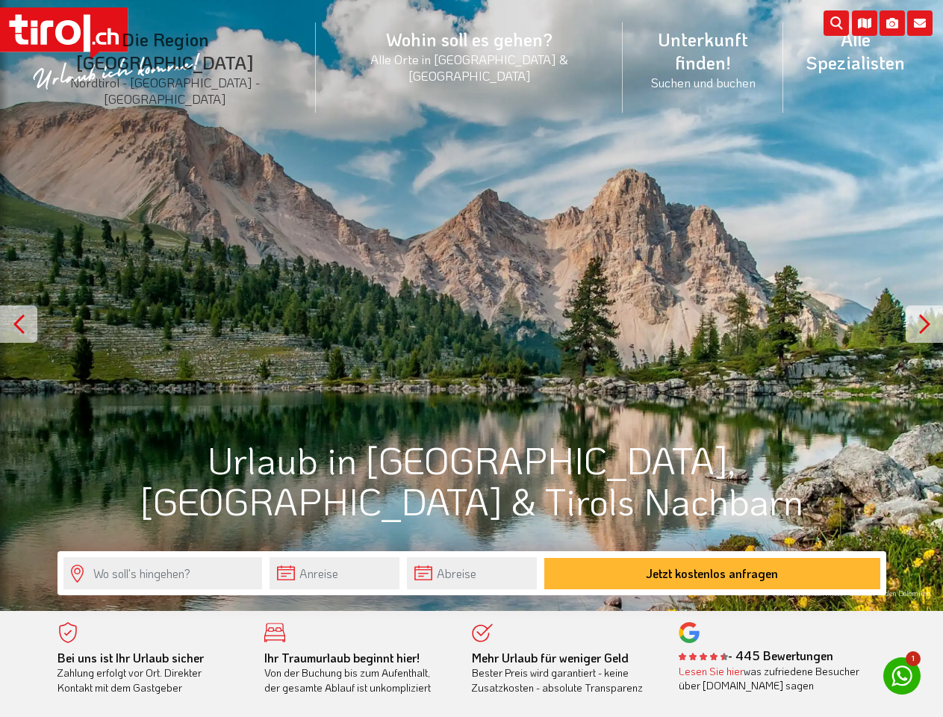
click at [199, 47] on li "Die Region [GEOGRAPHIC_DATA] [GEOGRAPHIC_DATA] - [GEOGRAPHIC_DATA] - [GEOGRAPHI…" at bounding box center [165, 67] width 301 height 113
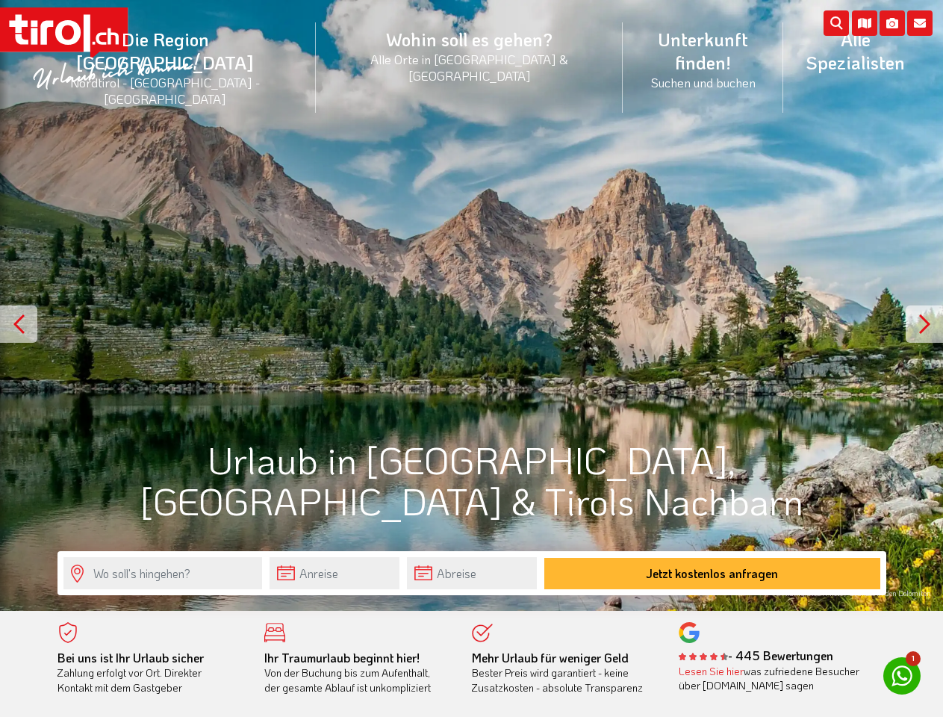
click at [920, 23] on icon at bounding box center [919, 22] width 25 height 25
click at [892, 23] on icon at bounding box center [891, 22] width 25 height 25
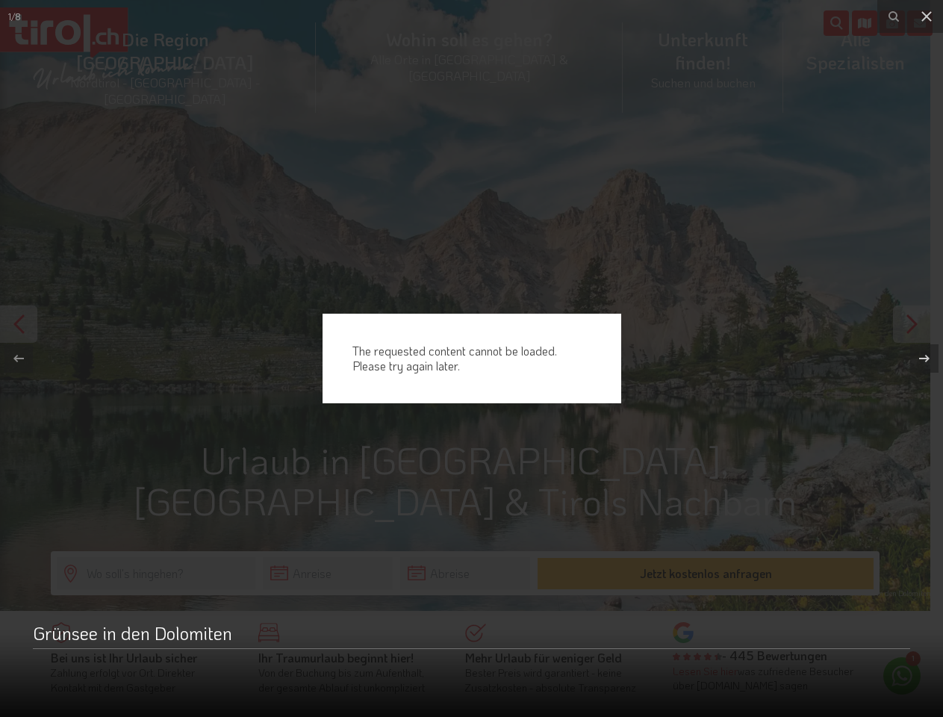
click at [864, 23] on div "The requested content cannot be loaded. Please try again later." at bounding box center [471, 358] width 943 height 717
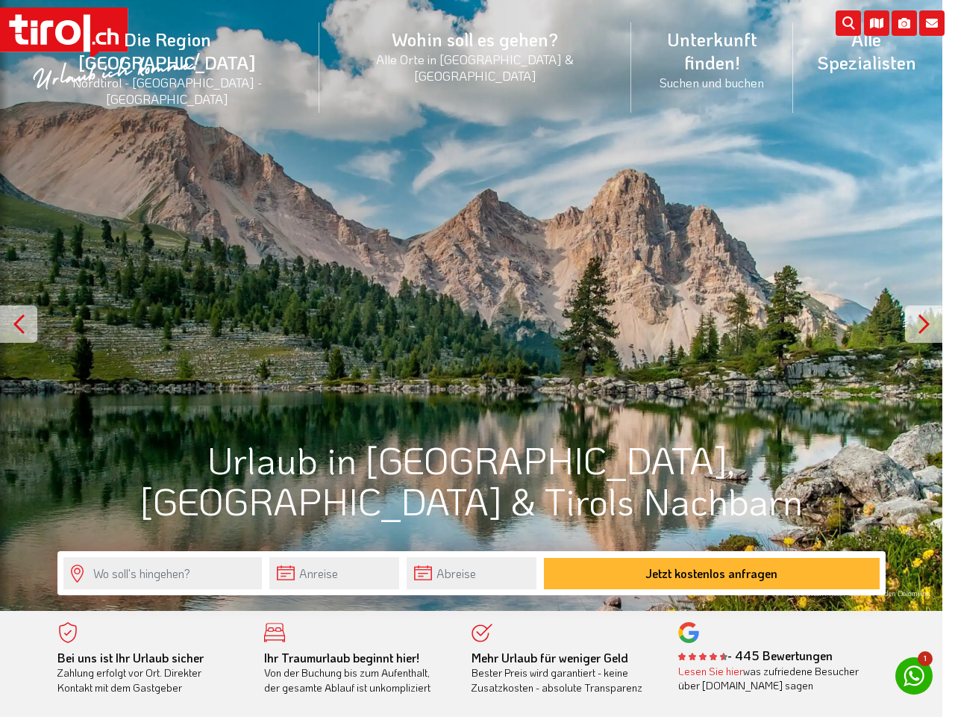
click at [471, 305] on div "The requested content cannot be loaded. Please try again later." at bounding box center [477, 358] width 955 height 717
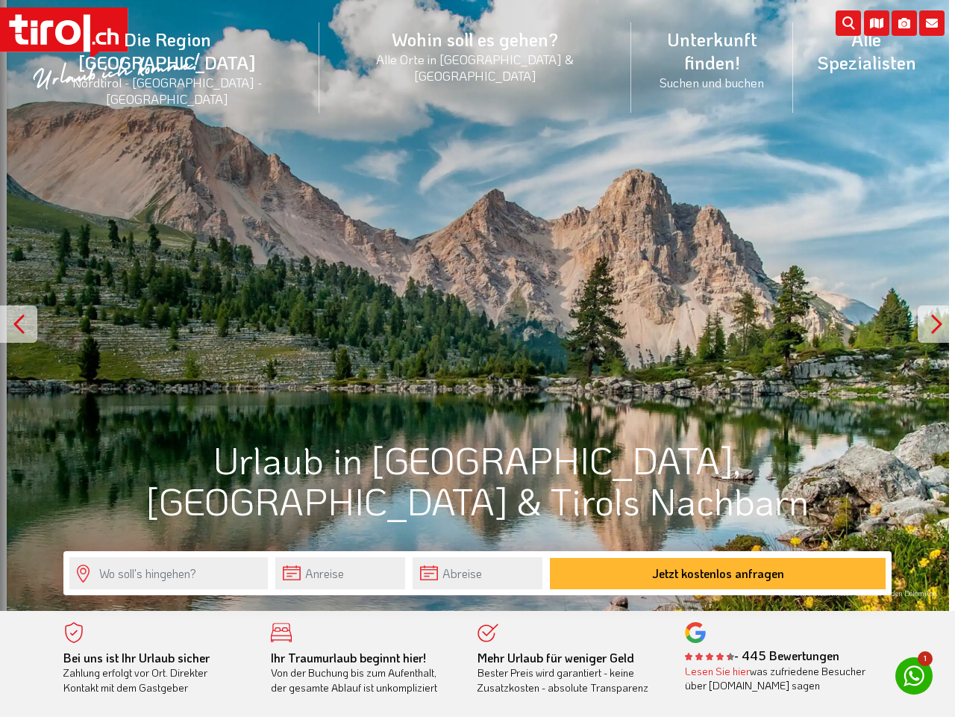
click at [19, 324] on div at bounding box center [18, 323] width 37 height 37
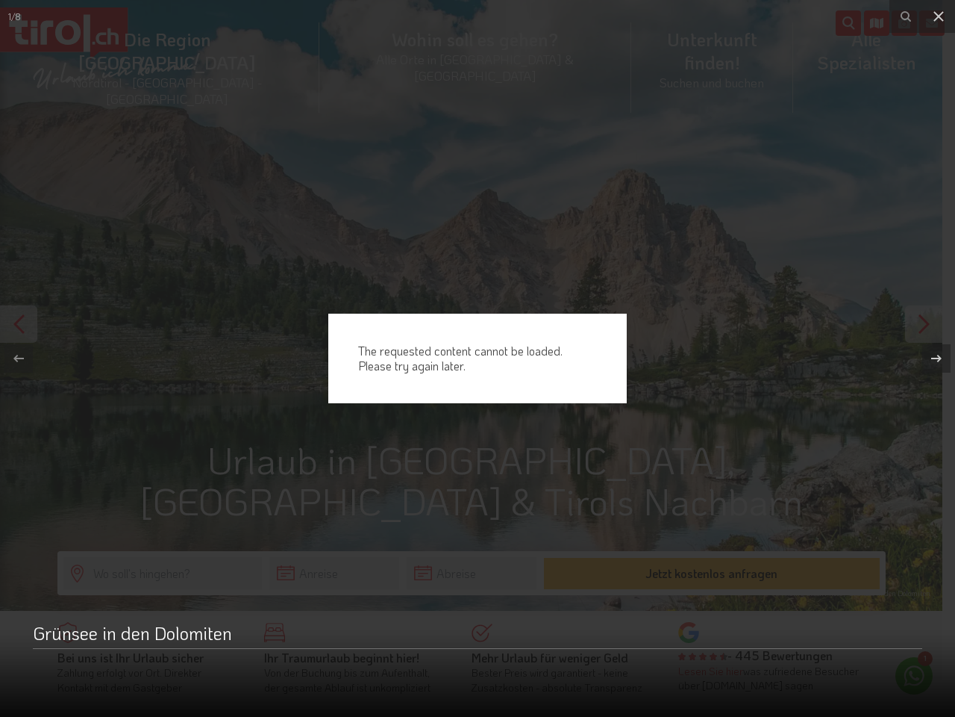
click at [924, 324] on button at bounding box center [929, 358] width 52 height 75
click at [0, 0] on div "The requested content cannot be loaded. Please try again later." at bounding box center [0, 0] width 0 height 0
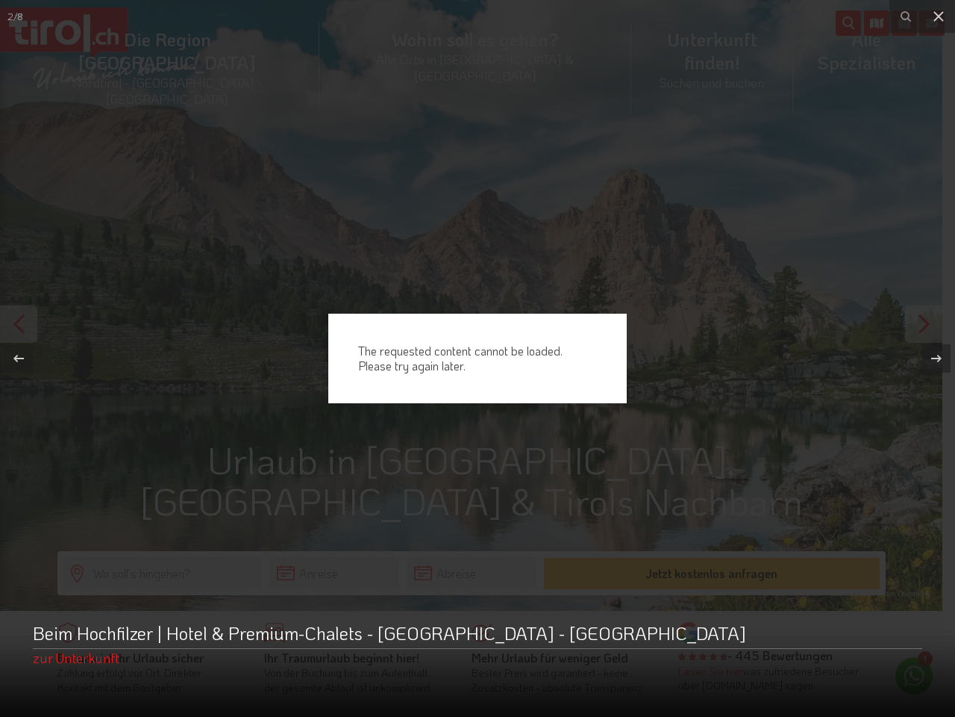
click at [334, 572] on div "The requested content cannot be loaded. Please try again later." at bounding box center [477, 358] width 955 height 717
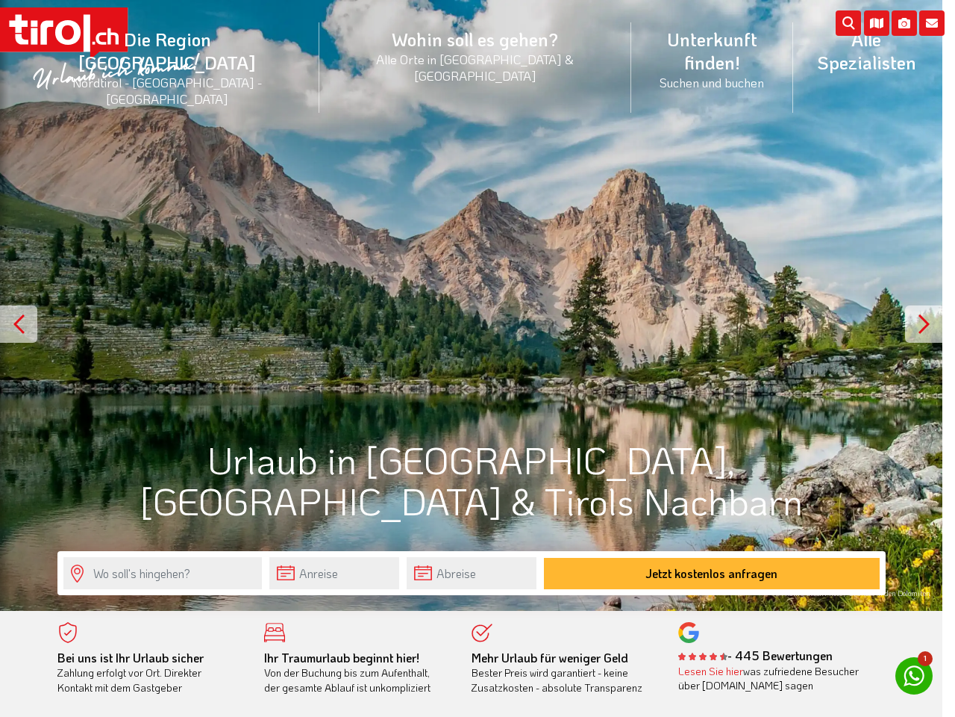
click at [472, 572] on div "The requested content cannot be loaded. Please try again later." at bounding box center [477, 358] width 955 height 717
